Goal: Check status: Check status

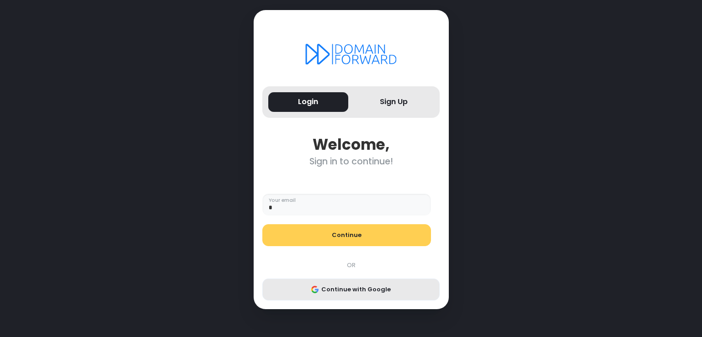
type input "**********"
click at [344, 297] on button "Continue with Google" at bounding box center [350, 290] width 177 height 22
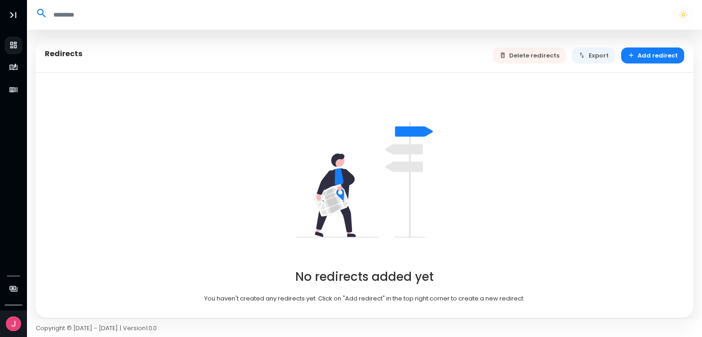
select select "**"
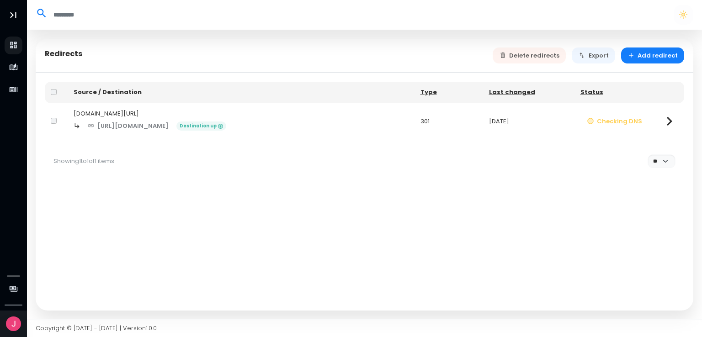
click at [664, 124] on icon at bounding box center [669, 121] width 18 height 18
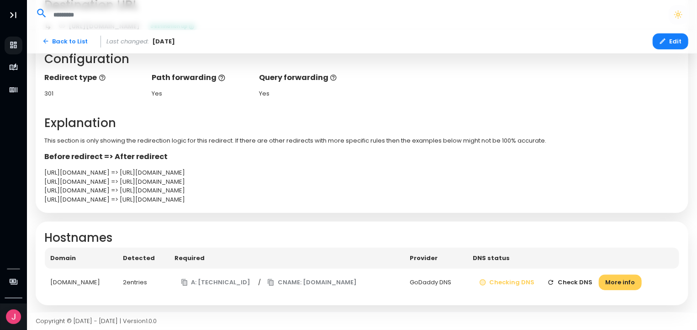
scroll to position [184, 0]
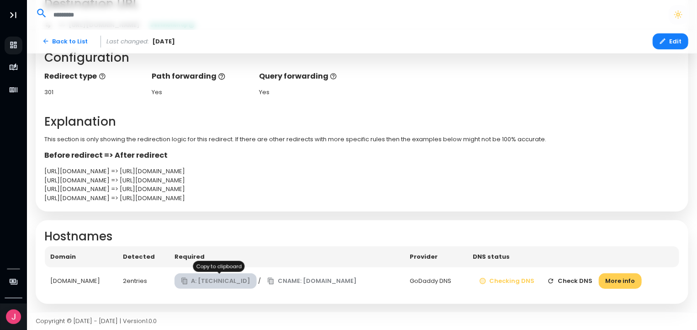
click at [213, 281] on button "A: [TECHNICAL_ID]" at bounding box center [216, 281] width 83 height 16
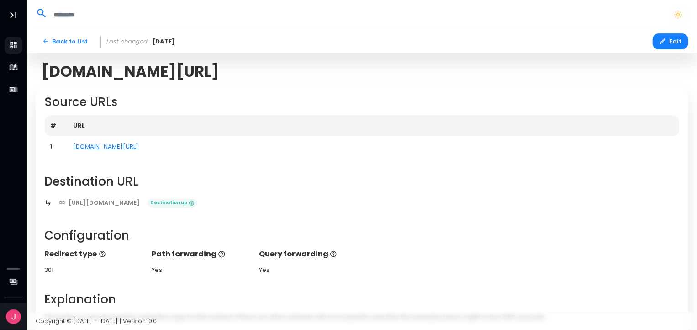
scroll to position [0, 0]
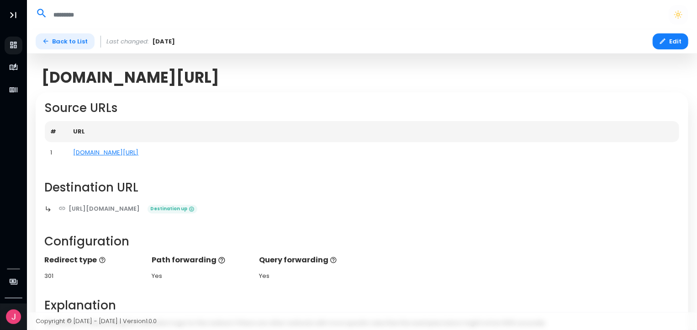
click at [69, 42] on link "Back to List" at bounding box center [65, 41] width 59 height 16
select select "**"
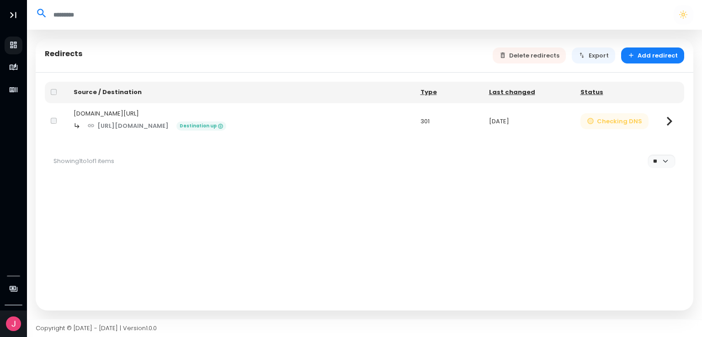
click at [605, 117] on button "Checking DNS" at bounding box center [614, 121] width 69 height 16
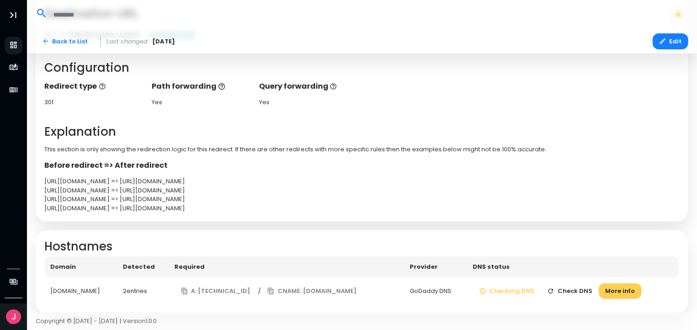
scroll to position [184, 0]
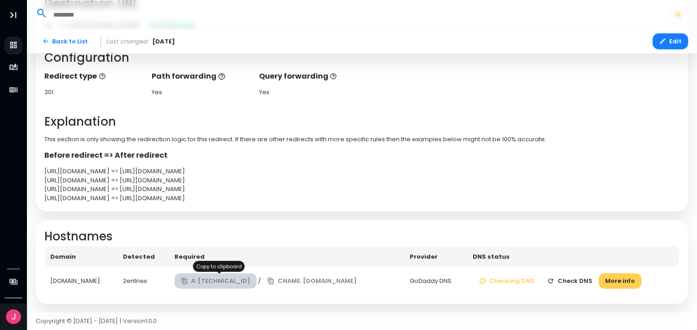
click at [230, 286] on button "A: [TECHNICAL_ID]" at bounding box center [216, 281] width 83 height 16
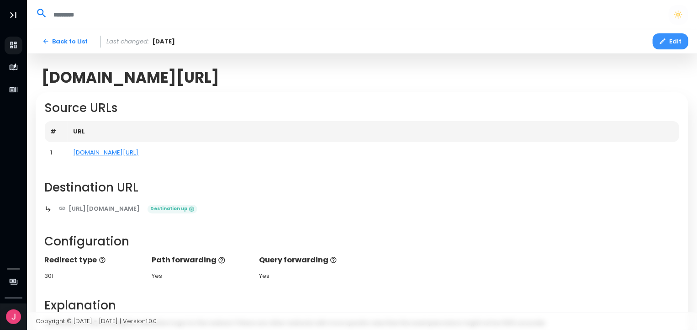
click at [680, 40] on button "Edit" at bounding box center [671, 41] width 36 height 16
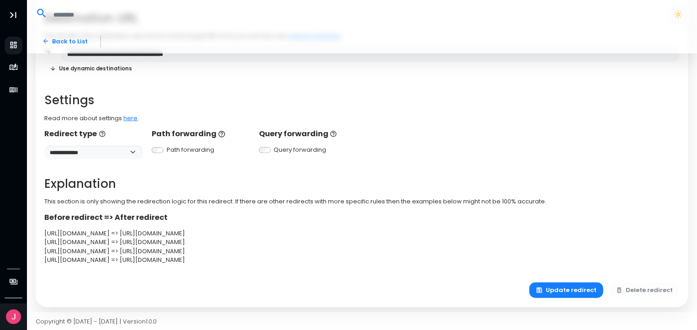
scroll to position [196, 0]
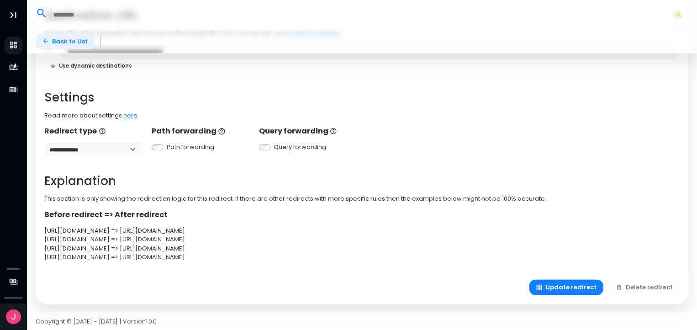
click at [49, 35] on link "Back to List" at bounding box center [65, 41] width 59 height 16
select select "**"
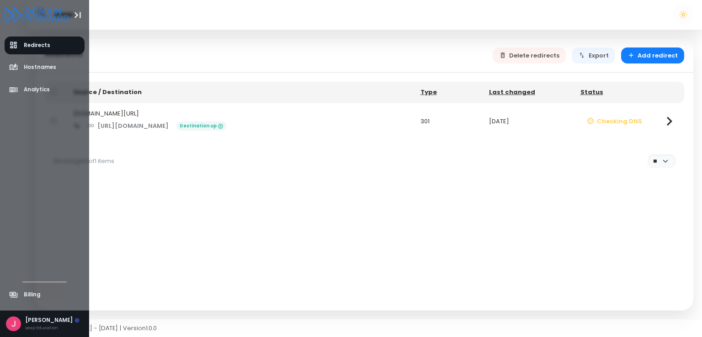
click at [44, 16] on icon "Logo" at bounding box center [37, 15] width 64 height 15
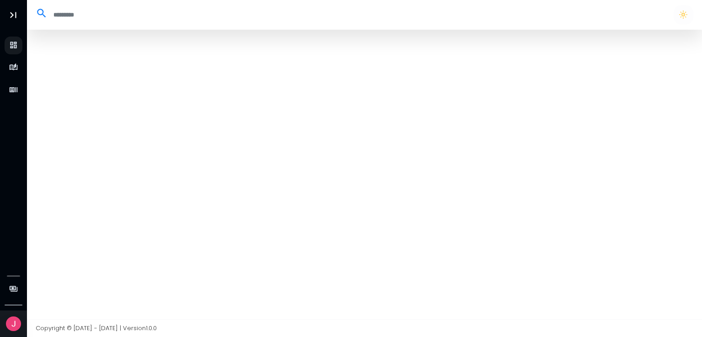
select select "**"
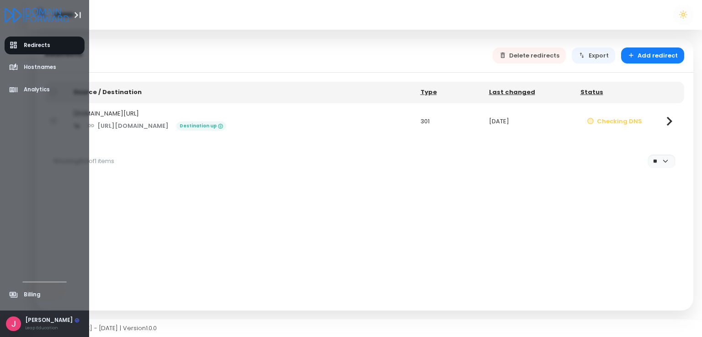
click at [12, 320] on img at bounding box center [13, 324] width 15 height 15
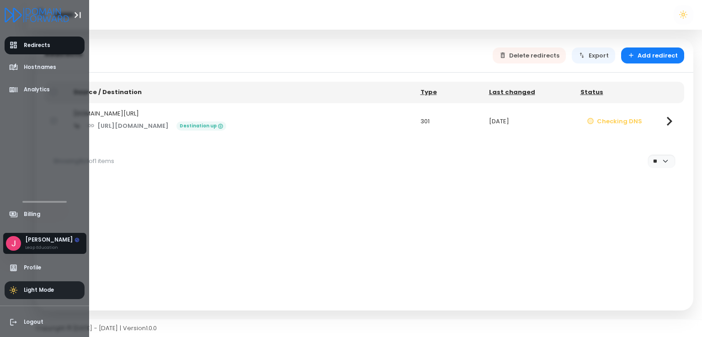
click at [48, 291] on span "Light Mode" at bounding box center [39, 291] width 30 height 8
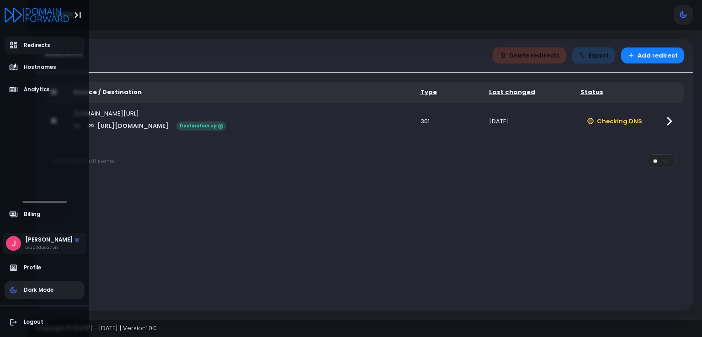
click at [48, 291] on span "Dark Mode" at bounding box center [39, 291] width 30 height 8
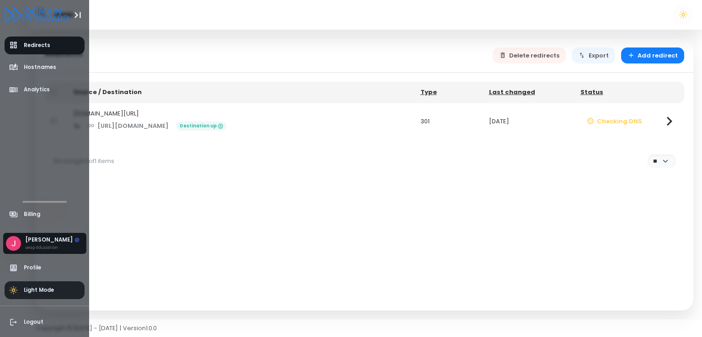
click at [48, 291] on span "Light Mode" at bounding box center [39, 291] width 30 height 8
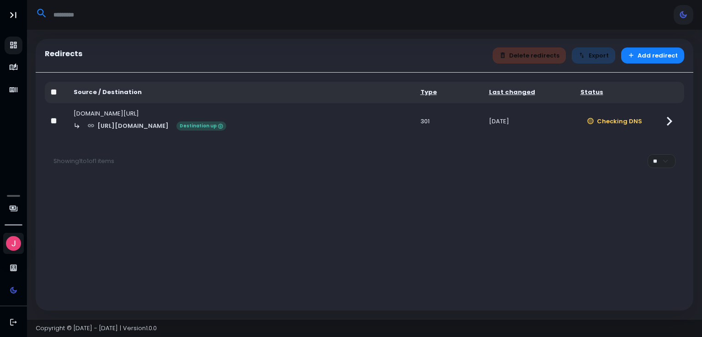
click at [662, 116] on icon at bounding box center [669, 121] width 18 height 18
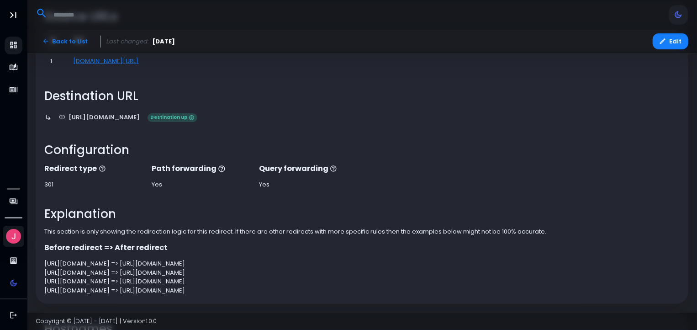
scroll to position [184, 0]
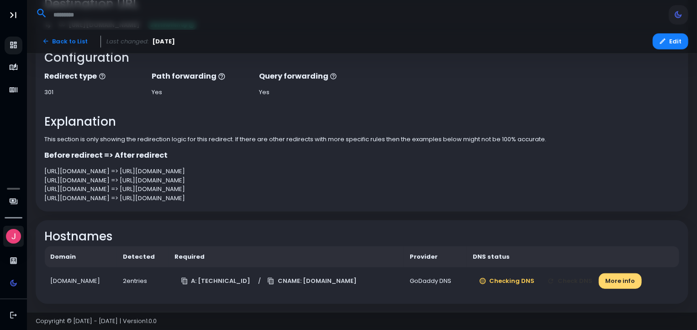
click at [626, 284] on button "More info" at bounding box center [620, 281] width 43 height 16
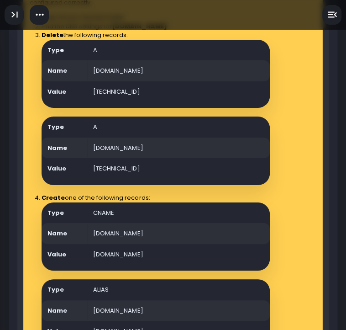
scroll to position [747, 0]
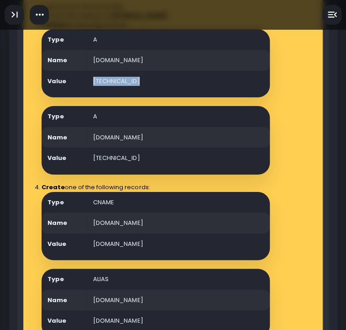
drag, startPoint x: 90, startPoint y: 94, endPoint x: 154, endPoint y: 103, distance: 63.8
click at [154, 92] on td "[TECHNICAL_ID]" at bounding box center [178, 81] width 183 height 21
copy td "[TECHNICAL_ID]"
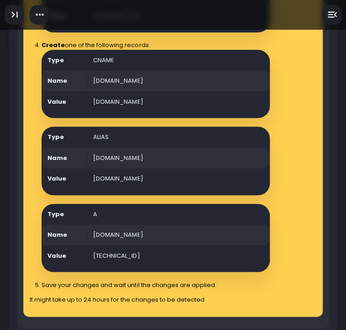
scroll to position [889, 0]
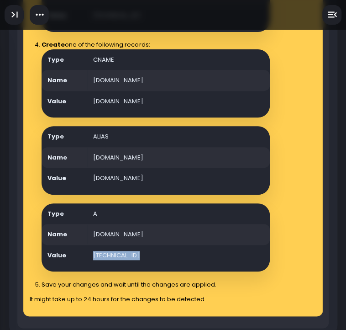
drag, startPoint x: 139, startPoint y: 270, endPoint x: 73, endPoint y: 270, distance: 66.3
click at [73, 266] on tr "Value [TECHNICAL_ID]" at bounding box center [156, 255] width 228 height 21
copy tr "[TECHNICAL_ID]"
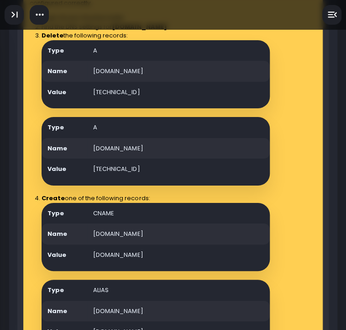
scroll to position [743, 0]
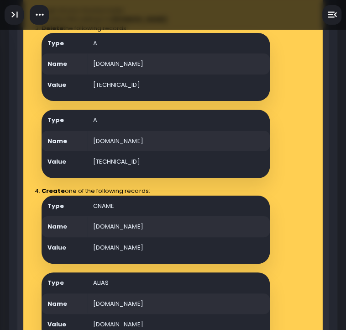
copy tr "e [TECHNICAL_ID]"
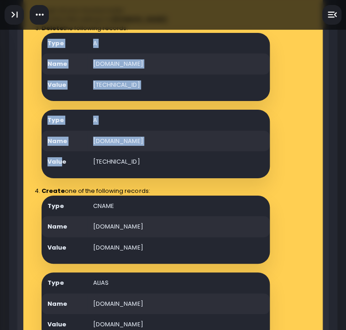
drag, startPoint x: 128, startPoint y: 174, endPoint x: 60, endPoint y: 181, distance: 68.4
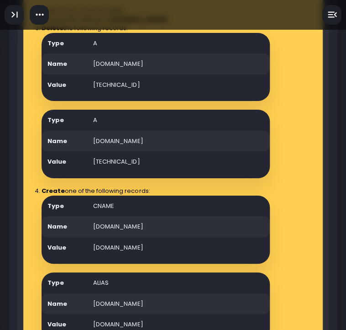
click at [84, 172] on td "Value" at bounding box center [65, 161] width 46 height 21
click at [142, 94] on td "[TECHNICAL_ID]" at bounding box center [178, 84] width 183 height 21
drag, startPoint x: 143, startPoint y: 103, endPoint x: 82, endPoint y: 103, distance: 60.3
click at [82, 96] on tr "Value [TECHNICAL_ID]" at bounding box center [156, 84] width 228 height 21
copy tr "[TECHNICAL_ID]"
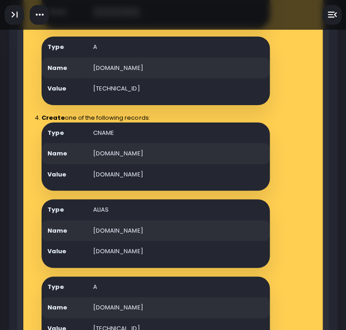
scroll to position [817, 0]
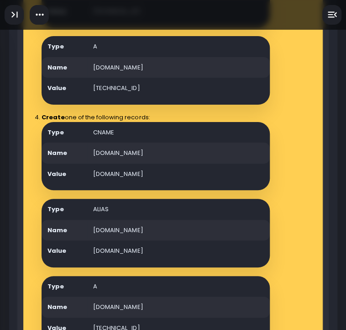
click at [98, 164] on td "[DOMAIN_NAME]" at bounding box center [178, 153] width 183 height 21
drag, startPoint x: 96, startPoint y: 170, endPoint x: 177, endPoint y: 173, distance: 81.4
click at [177, 164] on td "[DOMAIN_NAME]" at bounding box center [178, 153] width 183 height 21
drag, startPoint x: 177, startPoint y: 173, endPoint x: 77, endPoint y: 170, distance: 100.1
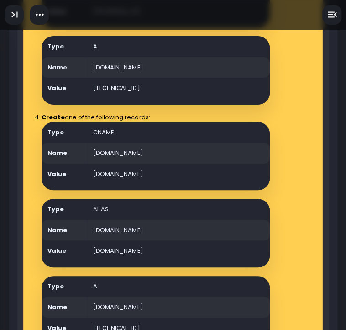
click at [77, 164] on tr "Name [DOMAIN_NAME]" at bounding box center [156, 153] width 228 height 21
copy tr "[DOMAIN_NAME]"
drag, startPoint x: 90, startPoint y: 191, endPoint x: 195, endPoint y: 195, distance: 104.3
click at [195, 185] on td "[DOMAIN_NAME]" at bounding box center [178, 174] width 183 height 21
copy td "[DOMAIN_NAME]"
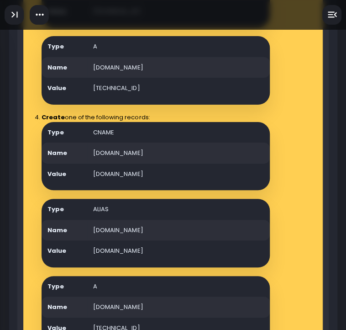
drag, startPoint x: 190, startPoint y: 268, endPoint x: 84, endPoint y: 277, distance: 106.5
click at [84, 261] on tr "Value [DOMAIN_NAME]" at bounding box center [156, 250] width 228 height 21
drag, startPoint x: 112, startPoint y: 223, endPoint x: 82, endPoint y: 220, distance: 30.8
click at [82, 220] on tr "Type ALIAS" at bounding box center [156, 209] width 228 height 21
copy tr "ALIAS"
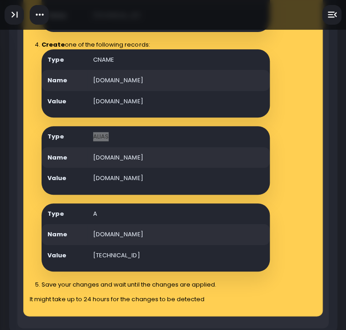
scroll to position [890, 0]
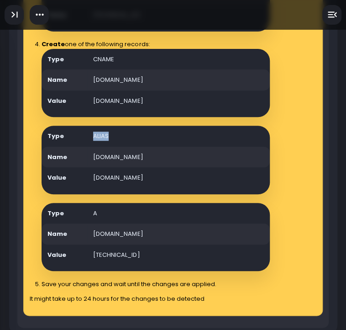
drag, startPoint x: 178, startPoint y: 255, endPoint x: 79, endPoint y: 251, distance: 99.7
click at [79, 244] on tr "Name [DOMAIN_NAME]" at bounding box center [156, 233] width 228 height 21
copy tr "[DOMAIN_NAME]"
drag, startPoint x: 166, startPoint y: 273, endPoint x: 81, endPoint y: 274, distance: 85.0
click at [81, 266] on tr "Value [TECHNICAL_ID]" at bounding box center [156, 254] width 228 height 21
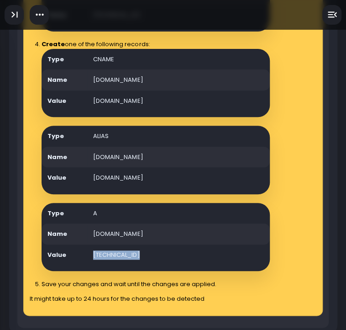
copy tr "[TECHNICAL_ID]"
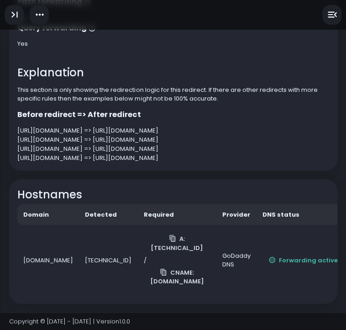
scroll to position [309, 0]
click at [289, 258] on button "Forwarding active" at bounding box center [303, 260] width 82 height 16
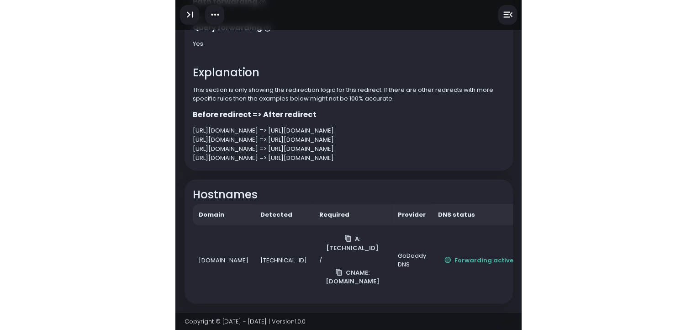
scroll to position [184, 0]
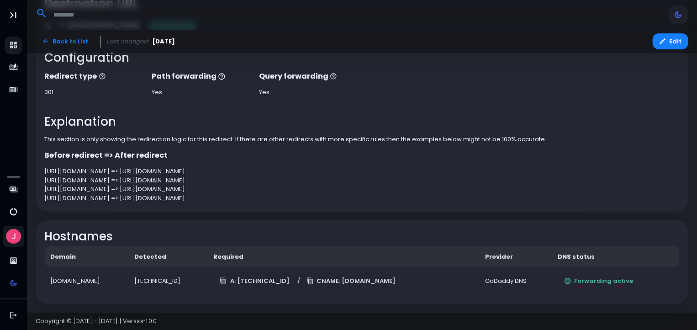
click at [100, 161] on div "Before redirect => After redirect [URL][DOMAIN_NAME] => [URL][DOMAIN_NAME] [URL…" at bounding box center [362, 176] width 644 height 53
